Goal: Find specific page/section: Find specific page/section

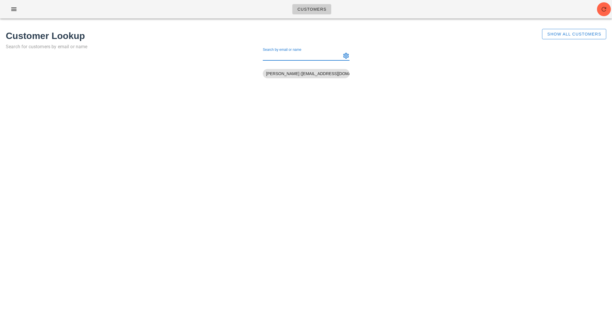
click at [277, 55] on input "Search by email or name" at bounding box center [301, 55] width 77 height 9
paste input "[PERSON_NAME]"
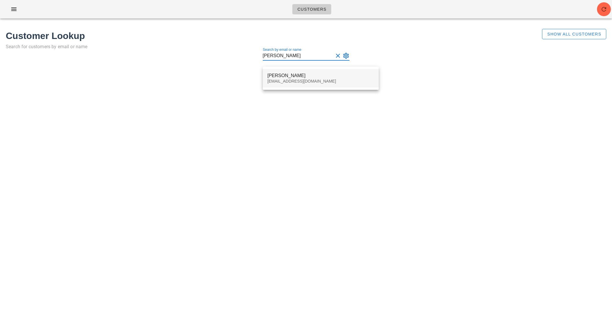
type input "[PERSON_NAME]"
click at [269, 83] on div "[EMAIL_ADDRESS][DOMAIN_NAME]" at bounding box center [320, 81] width 107 height 5
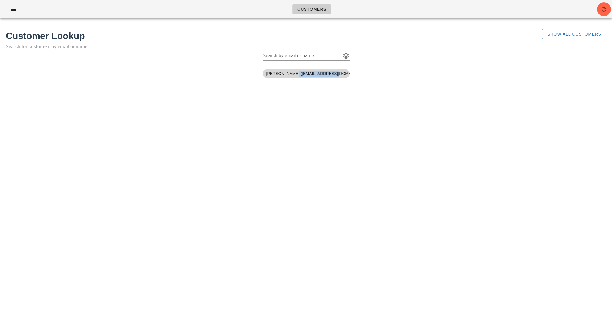
drag, startPoint x: 291, startPoint y: 75, endPoint x: 329, endPoint y: 75, distance: 38.5
click at [329, 75] on span "[PERSON_NAME] ([EMAIL_ADDRESS][DOMAIN_NAME])" at bounding box center [306, 73] width 80 height 9
copy span "[EMAIL_ADDRESS][DOMAIN_NAME]"
click at [291, 55] on input "Search by email or name" at bounding box center [301, 55] width 77 height 9
paste input "[PERSON_NAME] [PERSON_NAME] [PERSON_NAME]"
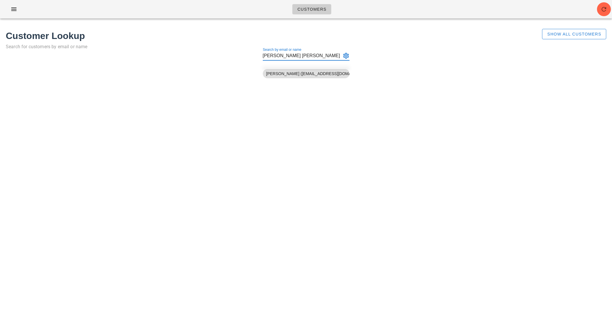
scroll to position [0, 3]
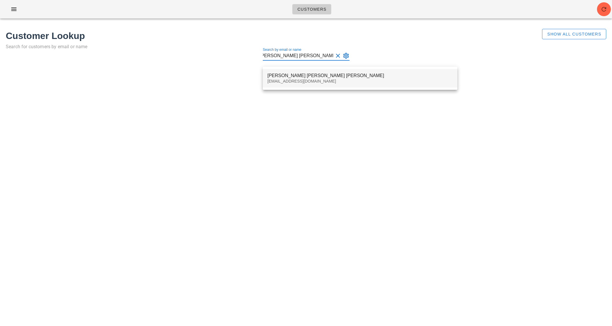
type input "[PERSON_NAME] [PERSON_NAME] [PERSON_NAME]"
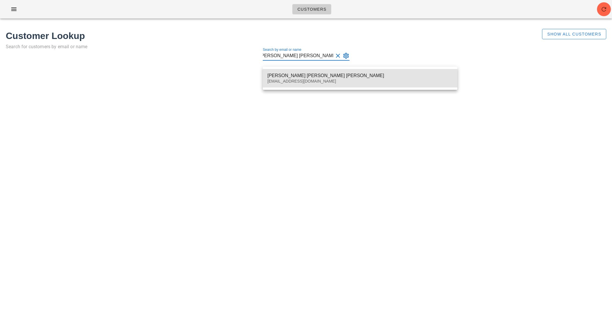
click at [304, 77] on div "[PERSON_NAME] [PERSON_NAME] [PERSON_NAME]" at bounding box center [359, 75] width 185 height 5
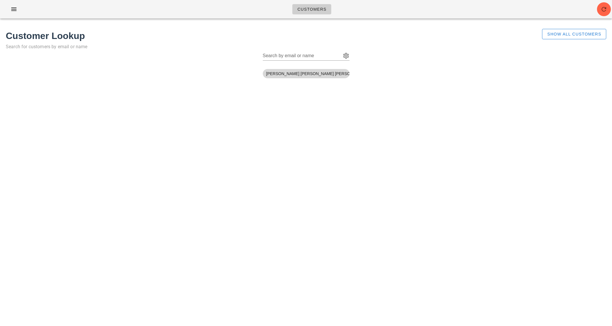
scroll to position [0, 0]
click at [322, 75] on span "[PERSON_NAME] [PERSON_NAME] [PERSON_NAME] ([EMAIL_ADDRESS][DOMAIN_NAME])" at bounding box center [306, 73] width 80 height 9
click at [334, 74] on span "[PERSON_NAME] [PERSON_NAME] [PERSON_NAME] ([EMAIL_ADDRESS][DOMAIN_NAME])" at bounding box center [306, 73] width 80 height 9
click at [308, 56] on input "Search by email or name" at bounding box center [301, 55] width 77 height 9
click at [304, 74] on span "[PERSON_NAME] [PERSON_NAME] [PERSON_NAME] ([EMAIL_ADDRESS][DOMAIN_NAME])" at bounding box center [306, 73] width 80 height 9
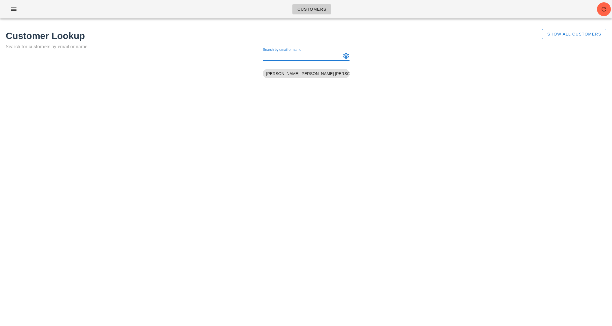
click at [271, 54] on input "Search by email or name" at bounding box center [301, 55] width 77 height 9
paste input "[PERSON_NAME] [PERSON_NAME] [PERSON_NAME]"
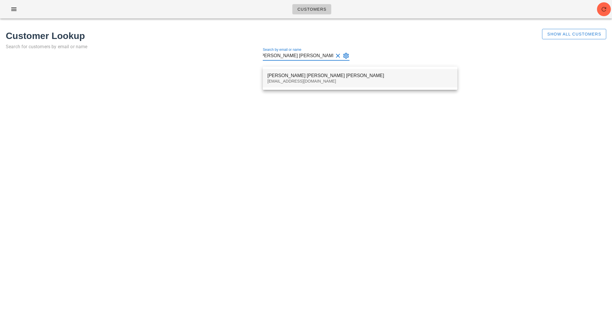
type input "[PERSON_NAME] [PERSON_NAME] [PERSON_NAME]"
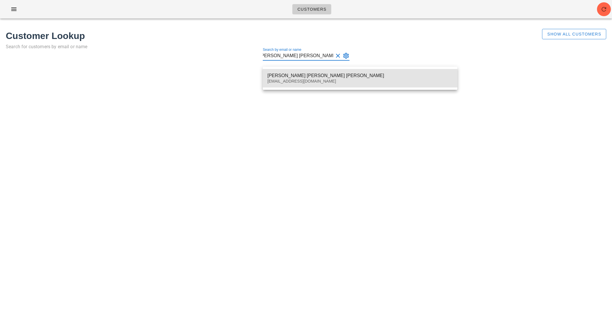
scroll to position [0, 0]
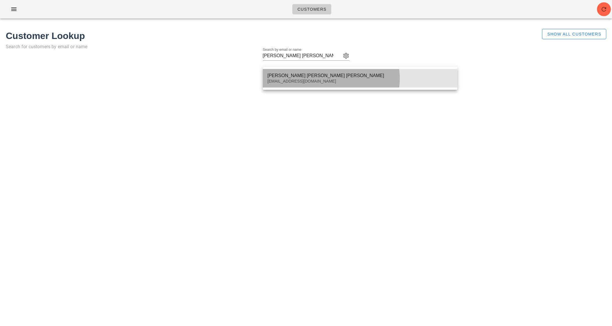
drag, startPoint x: 273, startPoint y: 81, endPoint x: 314, endPoint y: 80, distance: 41.1
click at [314, 80] on div "[PERSON_NAME] [PERSON_NAME] [PERSON_NAME] [PERSON_NAME][EMAIL_ADDRESS][DOMAIN_N…" at bounding box center [360, 78] width 195 height 19
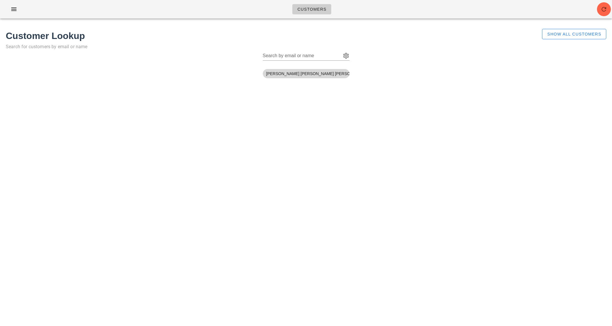
drag, startPoint x: 318, startPoint y: 75, endPoint x: 327, endPoint y: 75, distance: 8.4
click at [319, 75] on span "[PERSON_NAME] [PERSON_NAME] [PERSON_NAME] ([EMAIL_ADDRESS][DOMAIN_NAME])" at bounding box center [306, 73] width 80 height 9
drag, startPoint x: 338, startPoint y: 74, endPoint x: 341, endPoint y: 68, distance: 7.1
click at [341, 72] on span "[PERSON_NAME] [PERSON_NAME] [PERSON_NAME] ([EMAIL_ADDRESS][DOMAIN_NAME])" at bounding box center [306, 73] width 80 height 9
click at [345, 57] on button "Search by email or name appended action" at bounding box center [346, 55] width 7 height 7
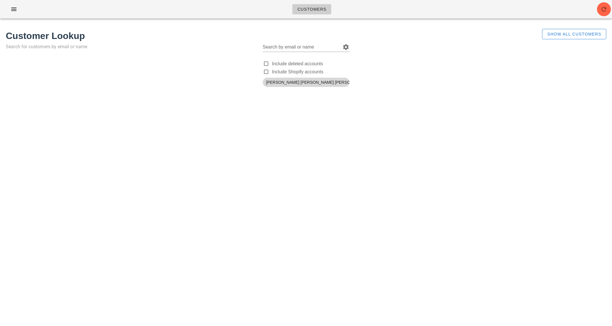
click at [335, 85] on span "[PERSON_NAME] [PERSON_NAME] [PERSON_NAME] ([EMAIL_ADDRESS][DOMAIN_NAME])" at bounding box center [306, 82] width 80 height 9
drag, startPoint x: 334, startPoint y: 85, endPoint x: 337, endPoint y: 83, distance: 4.3
click at [337, 83] on span "[PERSON_NAME] [PERSON_NAME] [PERSON_NAME] ([EMAIL_ADDRESS][DOMAIN_NAME])" at bounding box center [306, 82] width 80 height 9
click at [276, 46] on input "Search by email or name" at bounding box center [301, 46] width 77 height 9
paste input "[PERSON_NAME] [PERSON_NAME] [PERSON_NAME]"
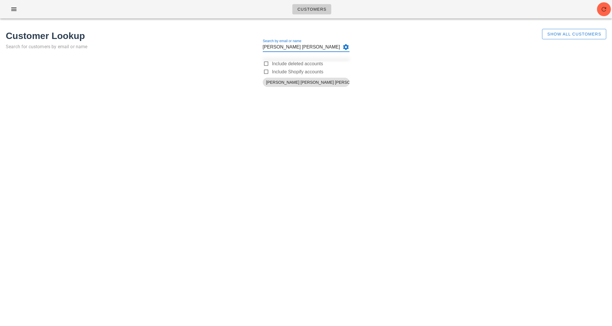
scroll to position [0, 3]
type input "[PERSON_NAME] [PERSON_NAME] [PERSON_NAME]"
